Goal: Information Seeking & Learning: Learn about a topic

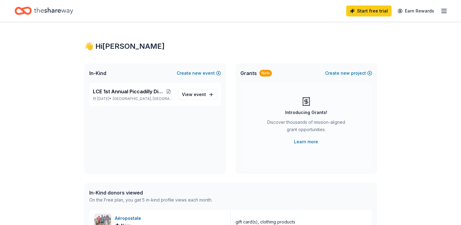
click at [443, 11] on icon "button" at bounding box center [443, 10] width 7 height 7
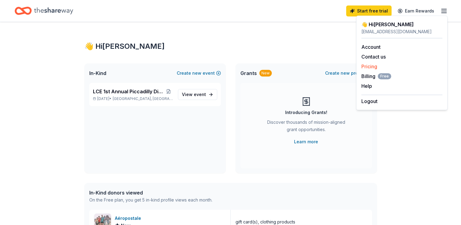
click at [379, 66] on div "Pricing" at bounding box center [401, 66] width 81 height 7
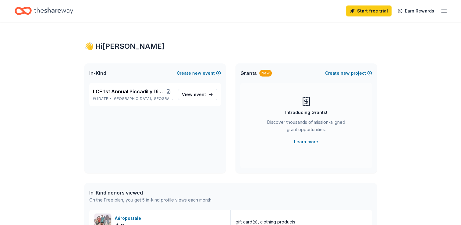
click at [444, 10] on icon "button" at bounding box center [443, 10] width 7 height 7
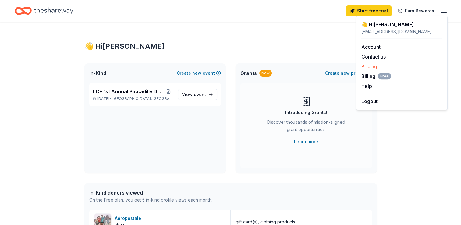
click at [368, 67] on link "Pricing" at bounding box center [369, 66] width 16 height 6
